Goal: Task Accomplishment & Management: Use online tool/utility

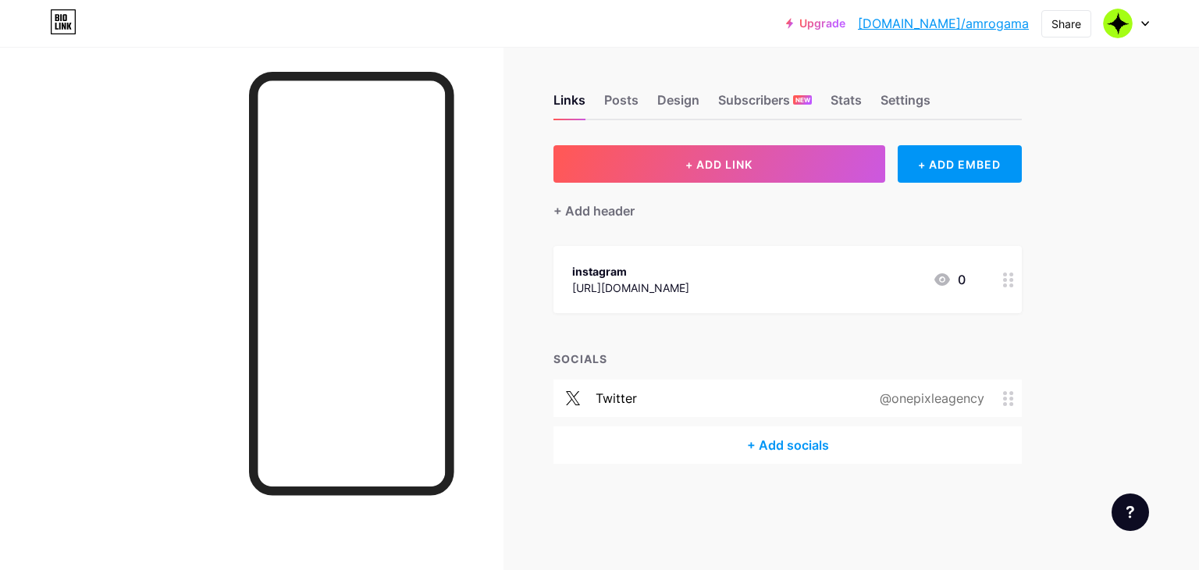
click at [1067, 173] on div "Links Posts Design Subscribers NEW Stats Settings + ADD LINK + ADD EMBED + Add …" at bounding box center [543, 294] width 1087 height 495
click at [696, 111] on div "Design" at bounding box center [678, 105] width 42 height 28
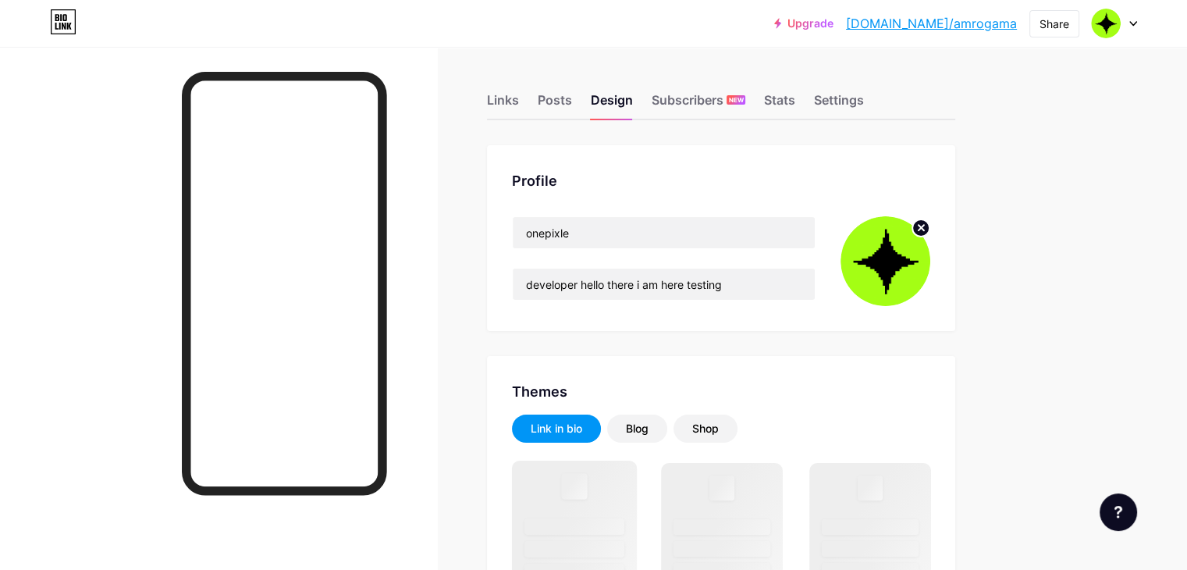
click at [588, 492] on div at bounding box center [575, 486] width 26 height 26
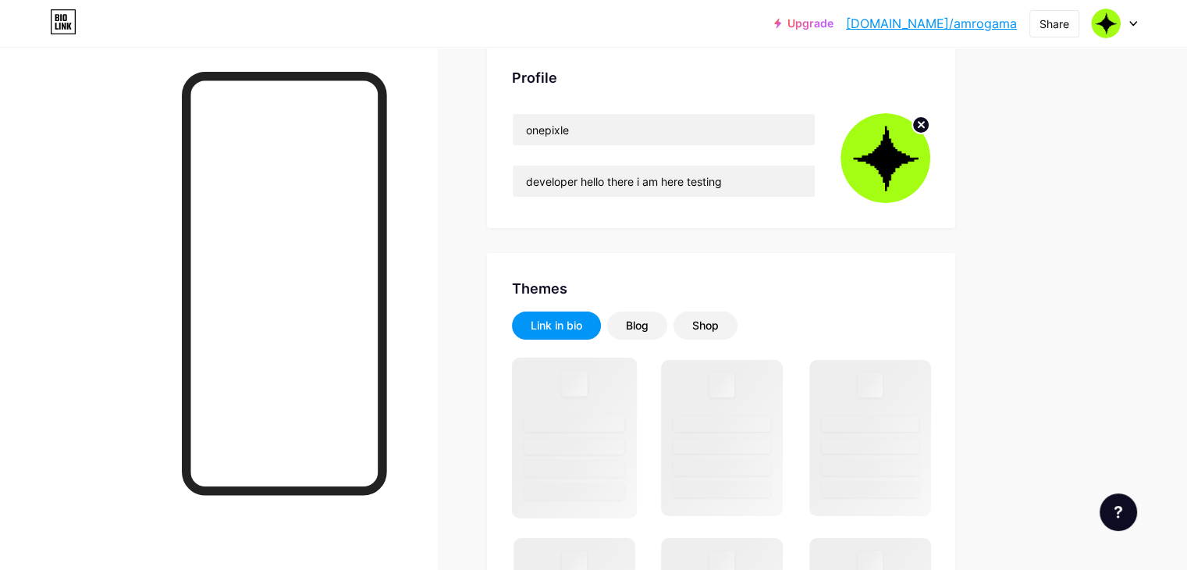
scroll to position [104, 0]
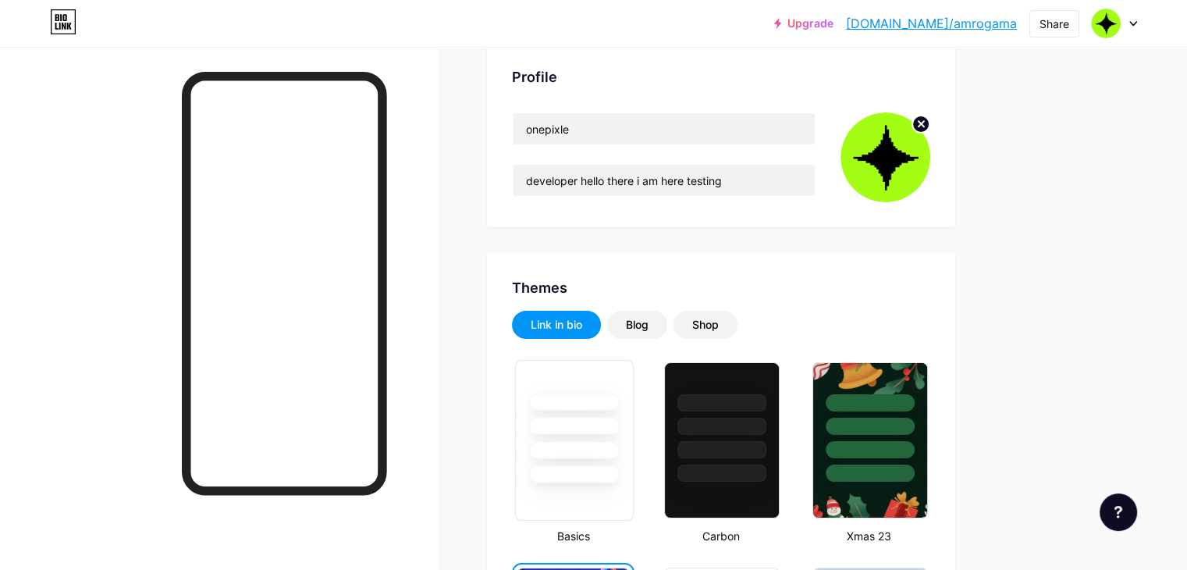
click at [620, 407] on div at bounding box center [573, 402] width 91 height 18
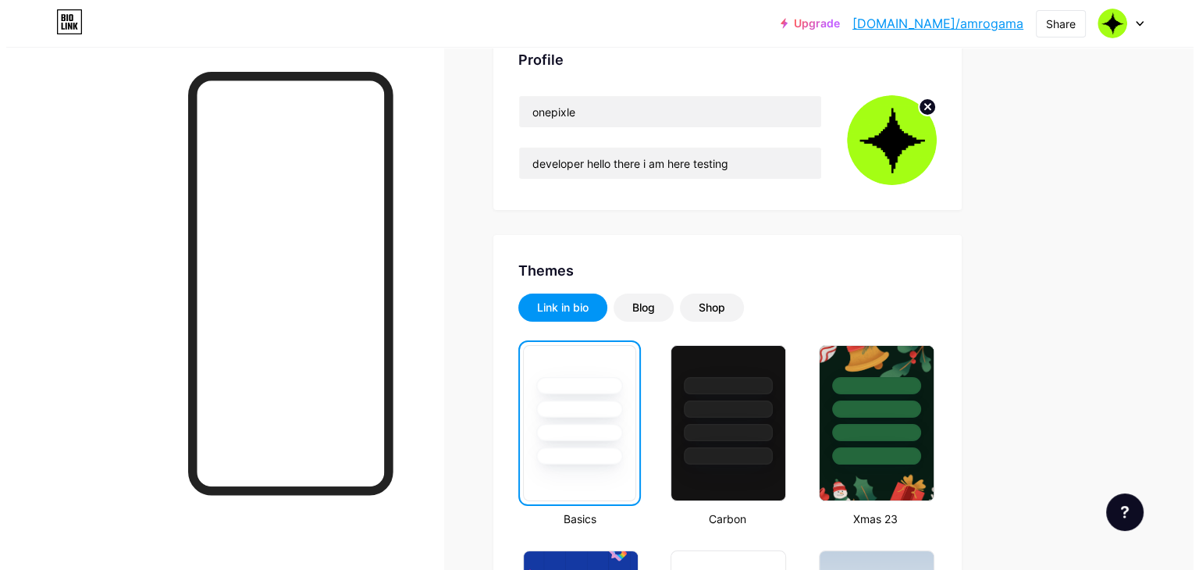
scroll to position [0, 0]
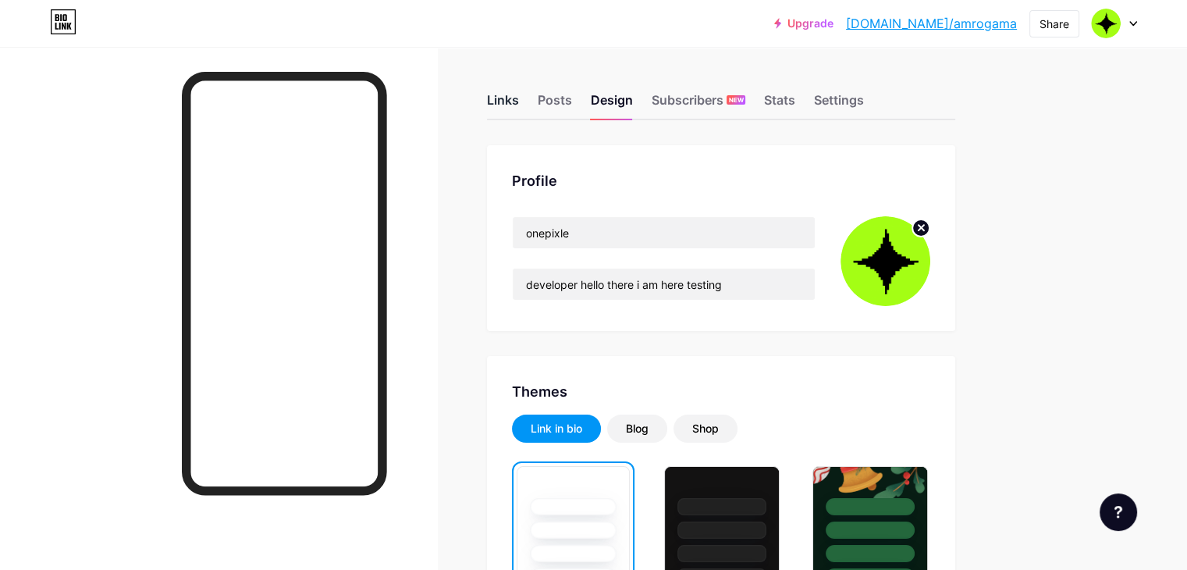
click at [519, 107] on div "Links" at bounding box center [503, 105] width 32 height 28
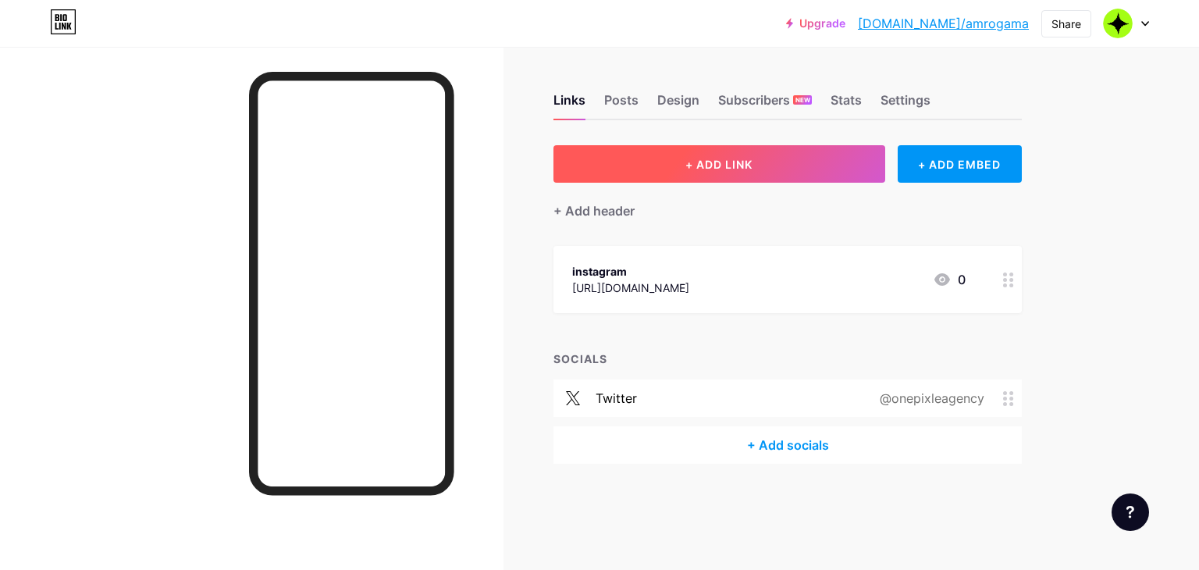
click at [681, 159] on button "+ ADD LINK" at bounding box center [719, 163] width 332 height 37
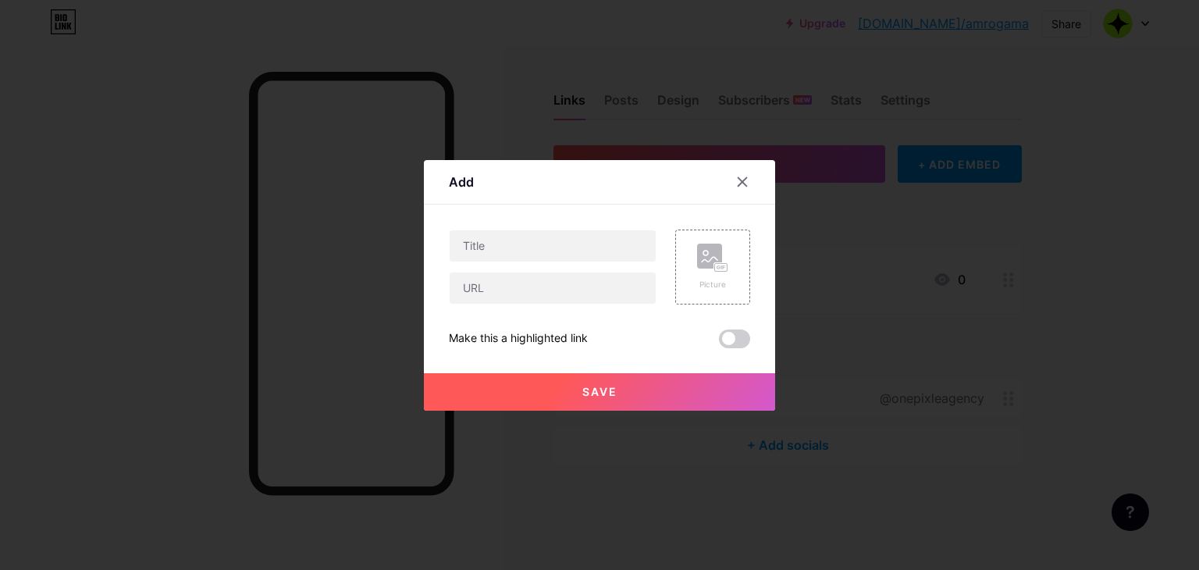
click at [870, 204] on div at bounding box center [599, 285] width 1199 height 570
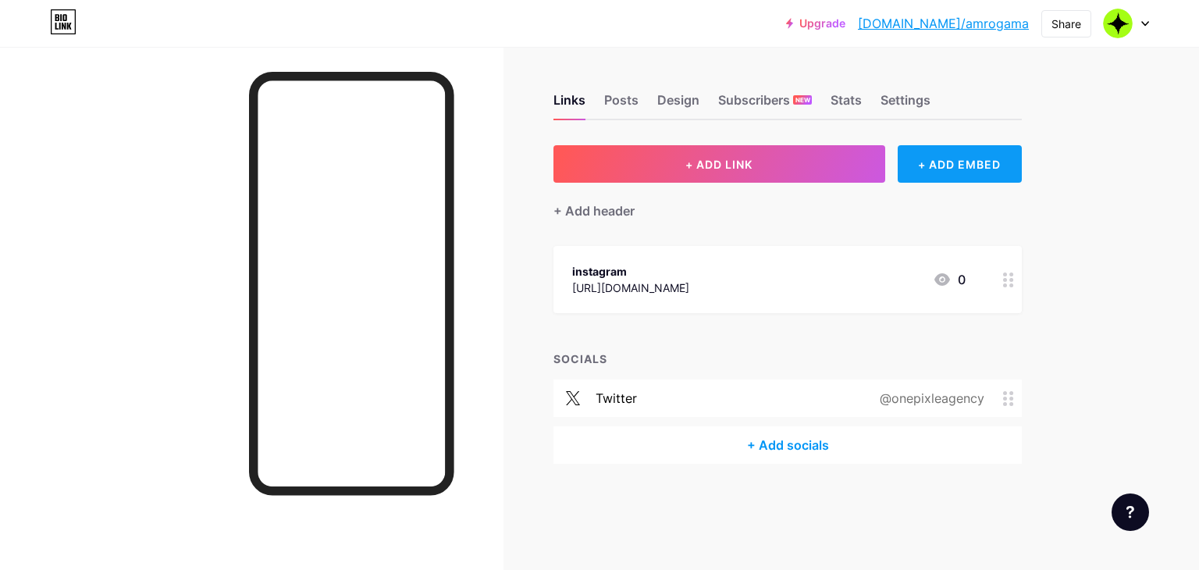
click at [942, 169] on div "+ ADD EMBED" at bounding box center [960, 163] width 124 height 37
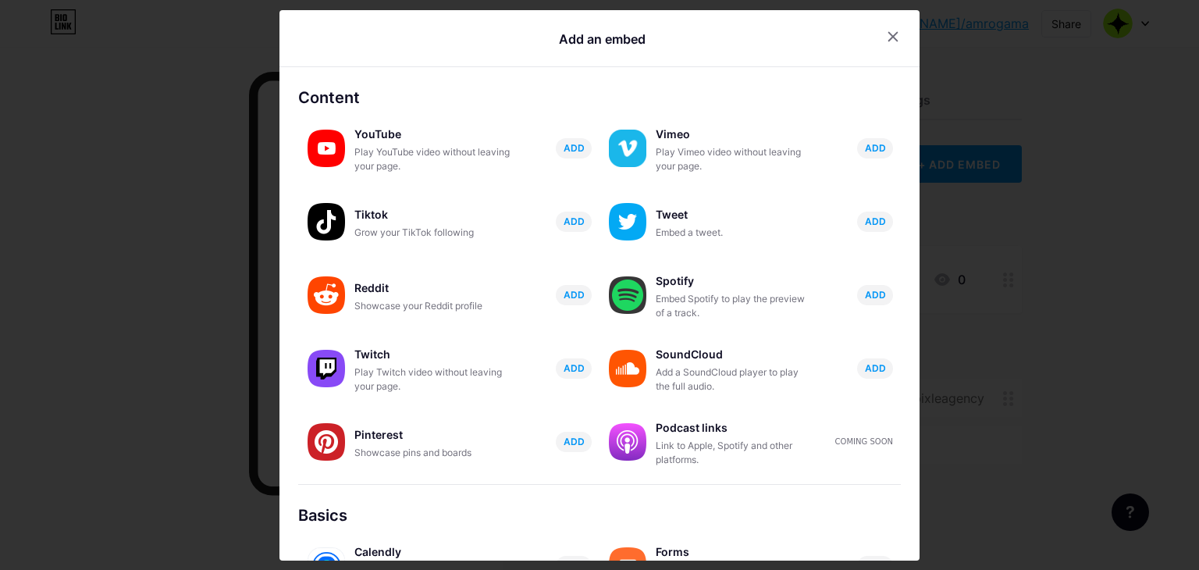
click at [979, 133] on div at bounding box center [599, 285] width 1199 height 570
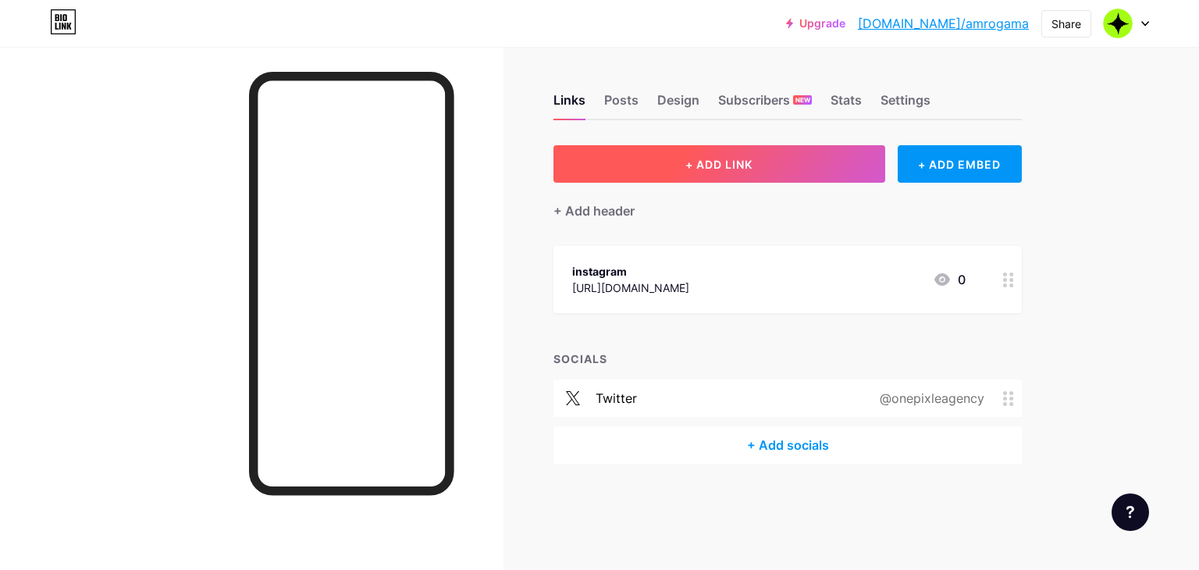
click at [721, 165] on span "+ ADD LINK" at bounding box center [718, 164] width 67 height 13
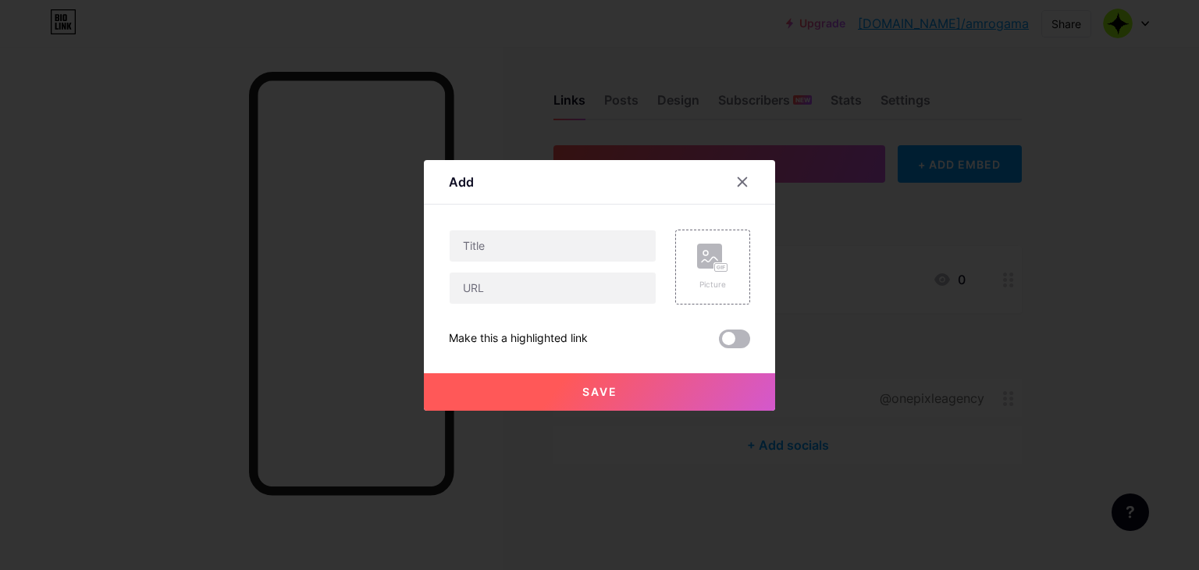
click at [722, 342] on span at bounding box center [734, 338] width 31 height 19
click at [719, 343] on input "checkbox" at bounding box center [719, 343] width 0 height 0
click at [730, 336] on span at bounding box center [734, 338] width 31 height 19
click at [719, 343] on input "checkbox" at bounding box center [719, 343] width 0 height 0
click at [797, 233] on div at bounding box center [599, 285] width 1199 height 570
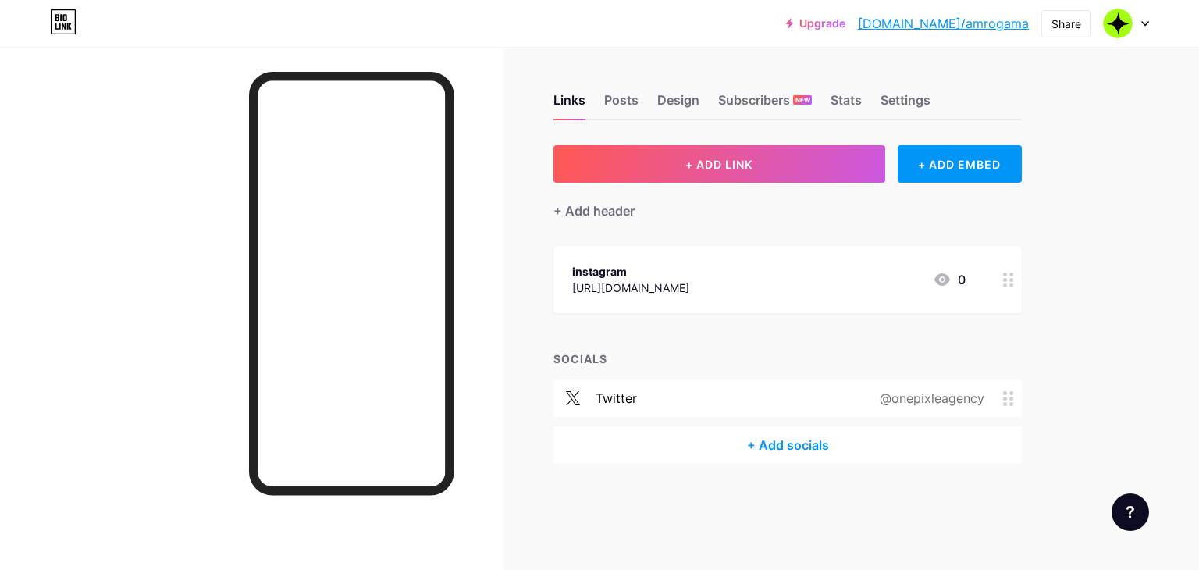
click at [753, 449] on div "+ Add socials" at bounding box center [787, 444] width 468 height 37
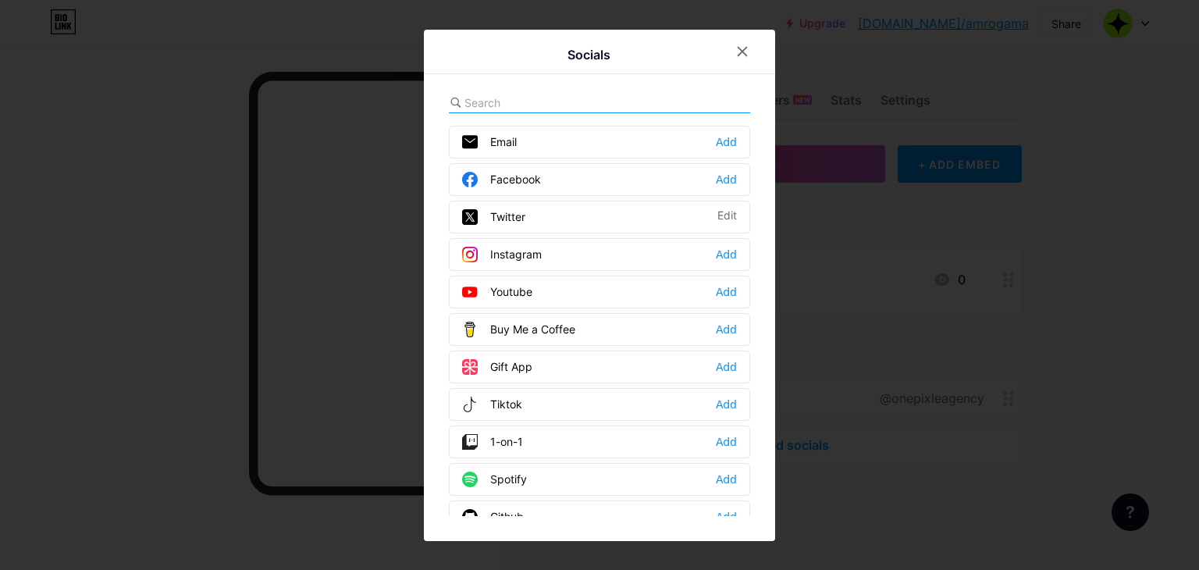
click at [646, 138] on div "Email Add" at bounding box center [599, 142] width 301 height 33
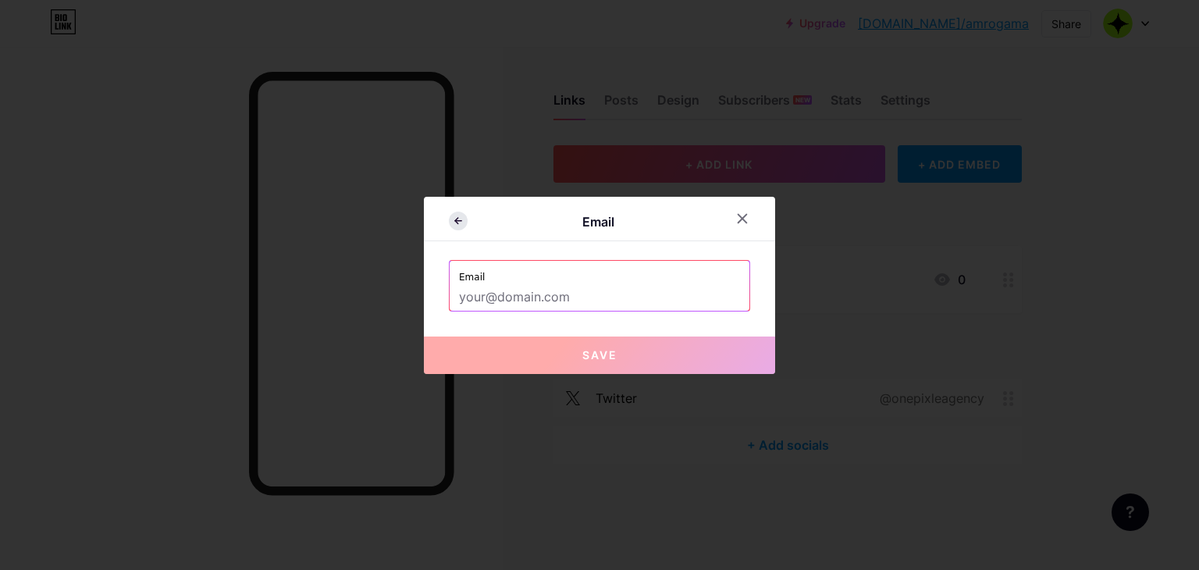
click at [455, 223] on icon at bounding box center [458, 221] width 19 height 19
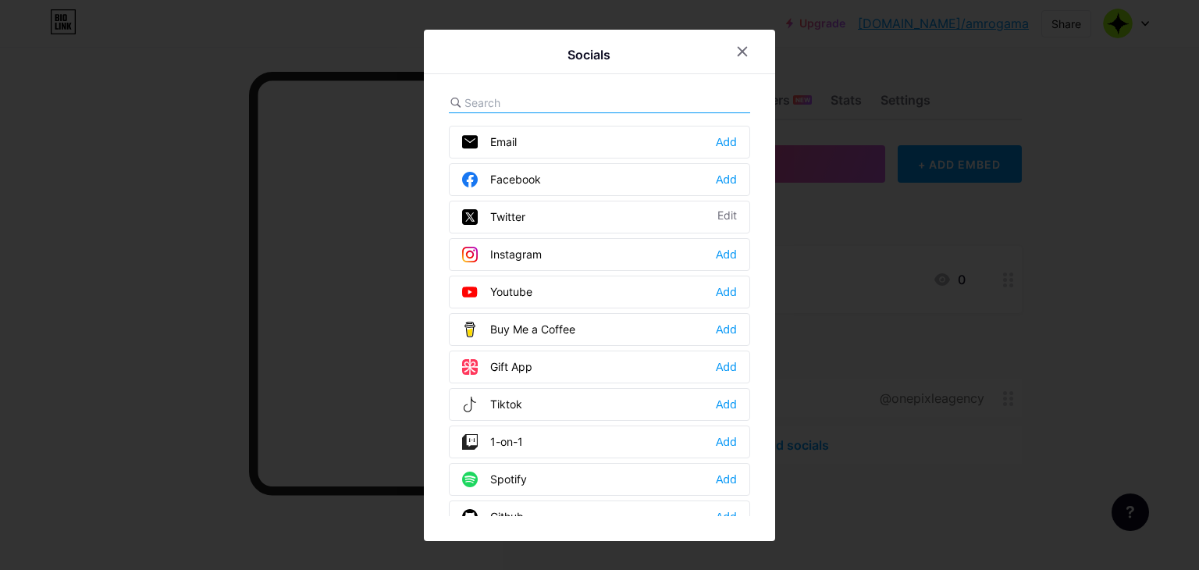
click at [539, 204] on div "Twitter Edit" at bounding box center [599, 217] width 301 height 33
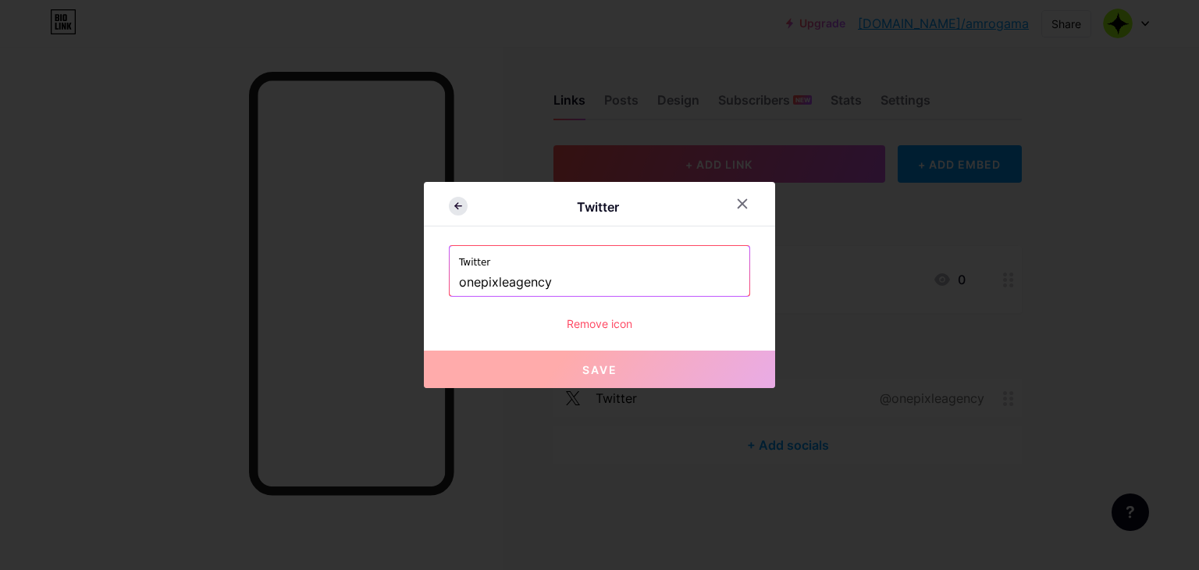
click at [453, 208] on icon at bounding box center [458, 206] width 19 height 19
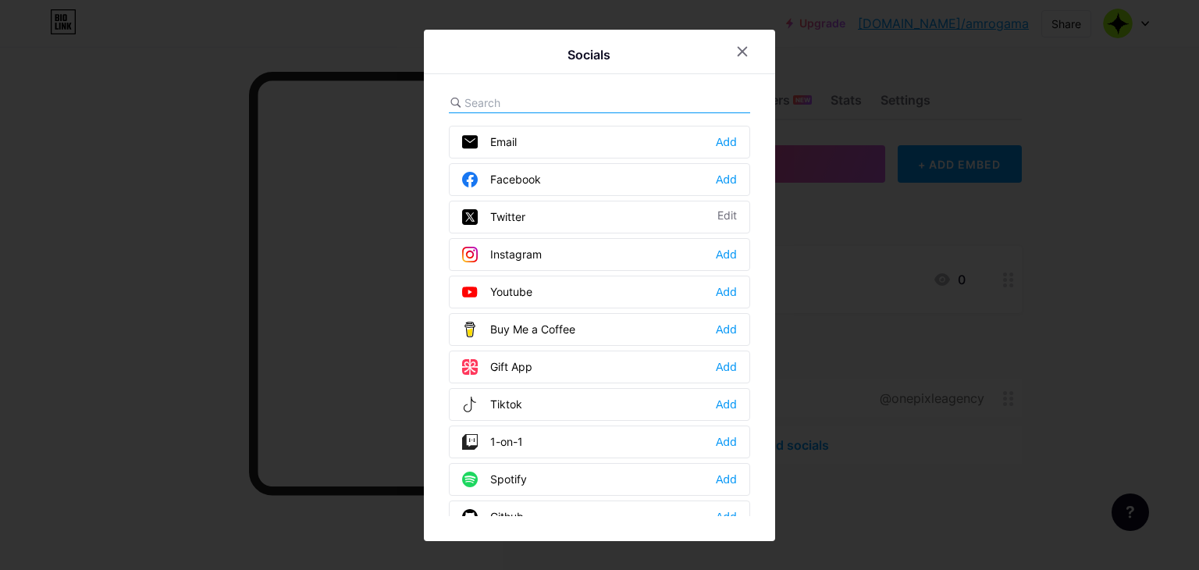
click at [528, 261] on div "Instagram Add" at bounding box center [599, 254] width 301 height 33
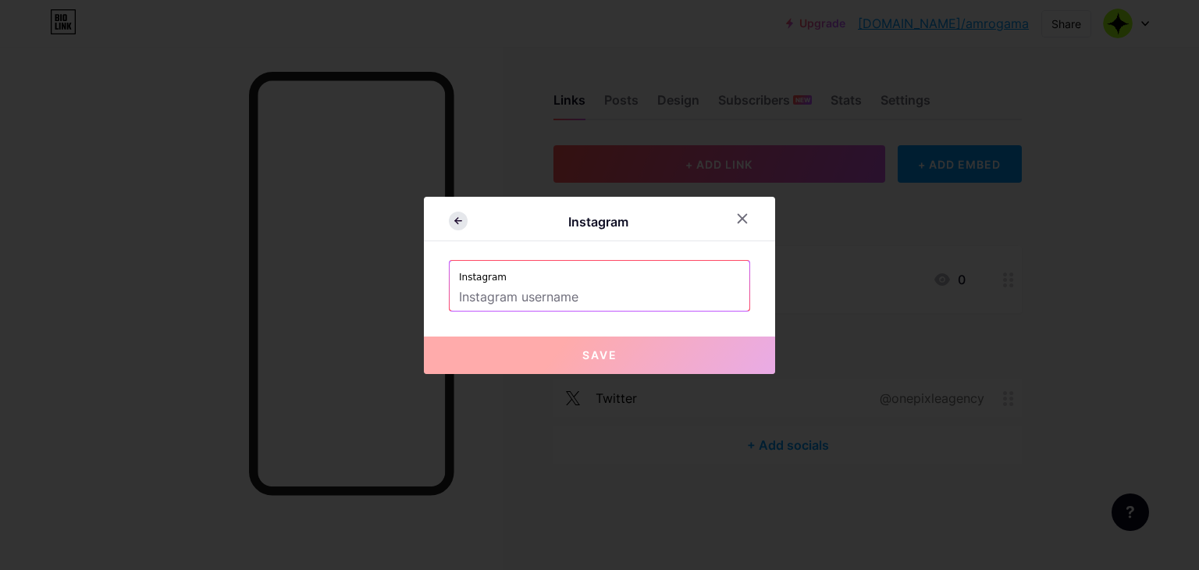
click at [450, 226] on icon at bounding box center [458, 221] width 19 height 19
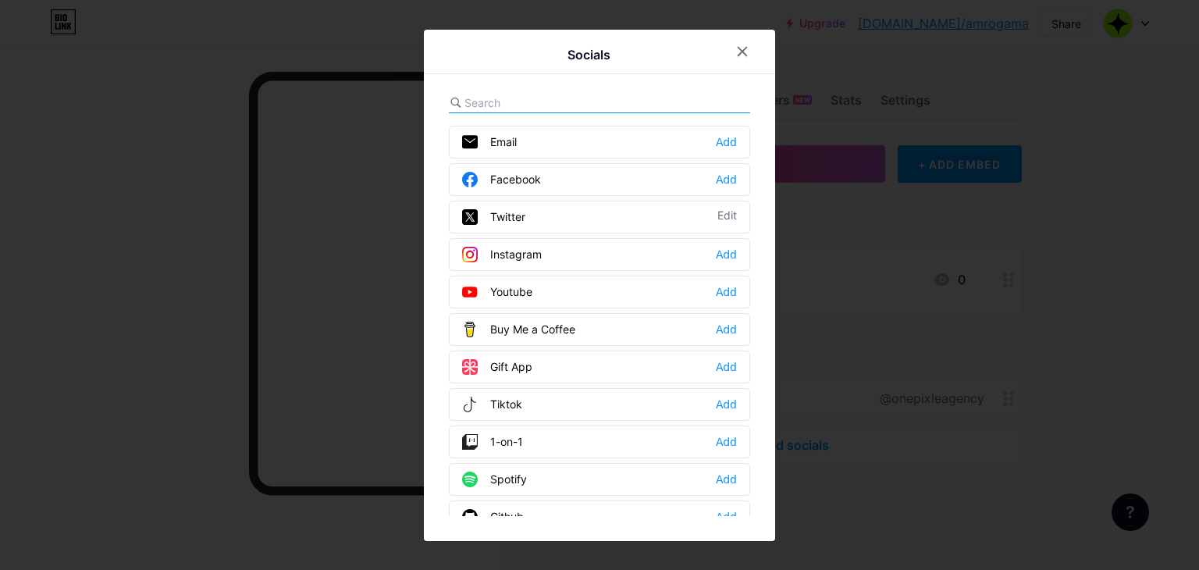
click at [889, 301] on div at bounding box center [599, 285] width 1199 height 570
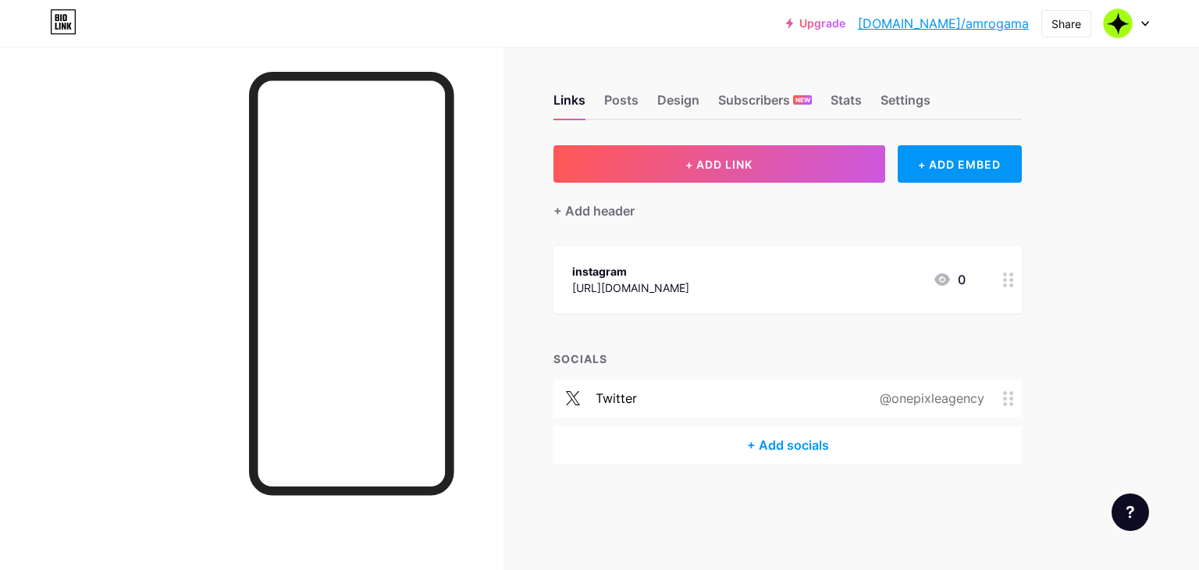
drag, startPoint x: 770, startPoint y: 386, endPoint x: 771, endPoint y: 457, distance: 71.0
click at [771, 457] on div "twitter @onepixleagency + Add socials" at bounding box center [787, 421] width 468 height 84
click at [912, 492] on div "Links Posts Design Subscribers NEW Stats Settings + ADD LINK + ADD EMBED + Add …" at bounding box center [543, 294] width 1087 height 495
click at [1059, 439] on div "Links Posts Design Subscribers NEW Stats Settings + ADD LINK + ADD EMBED + Add …" at bounding box center [543, 294] width 1087 height 495
